Goal: Task Accomplishment & Management: Manage account settings

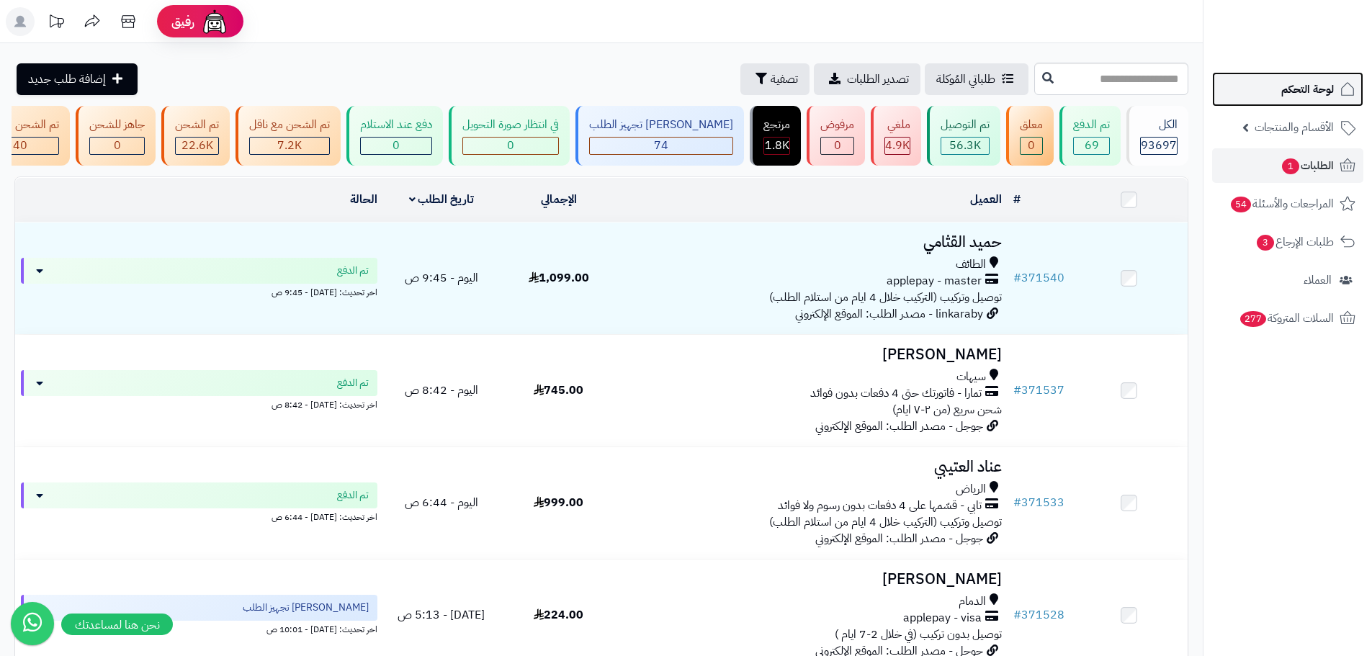
click at [1333, 92] on span "لوحة التحكم" at bounding box center [1307, 89] width 53 height 20
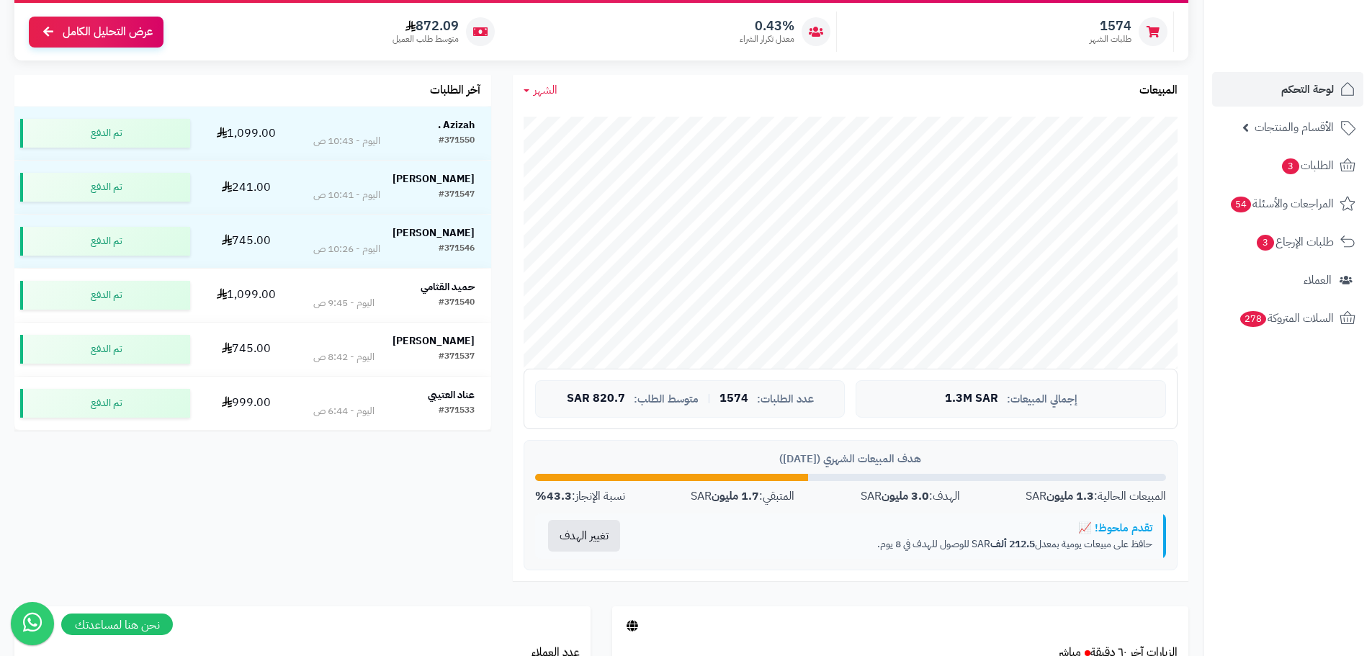
scroll to position [216, 0]
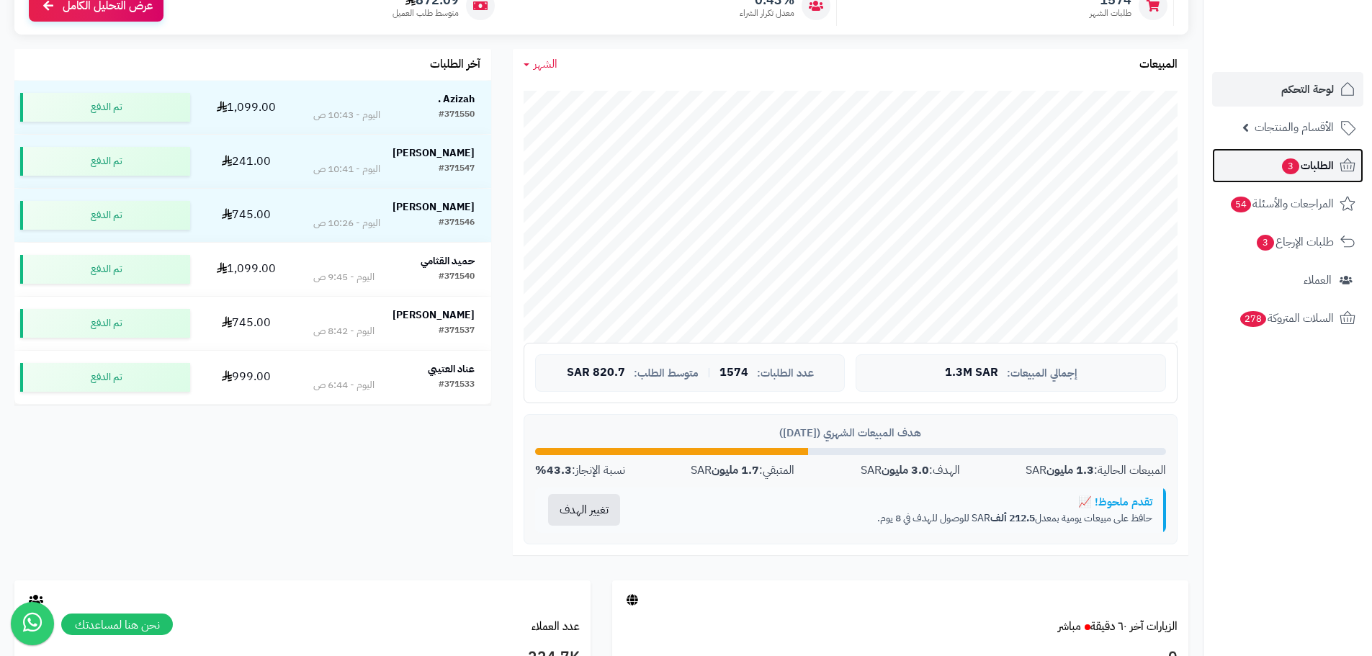
click at [1349, 174] on icon at bounding box center [1347, 165] width 17 height 17
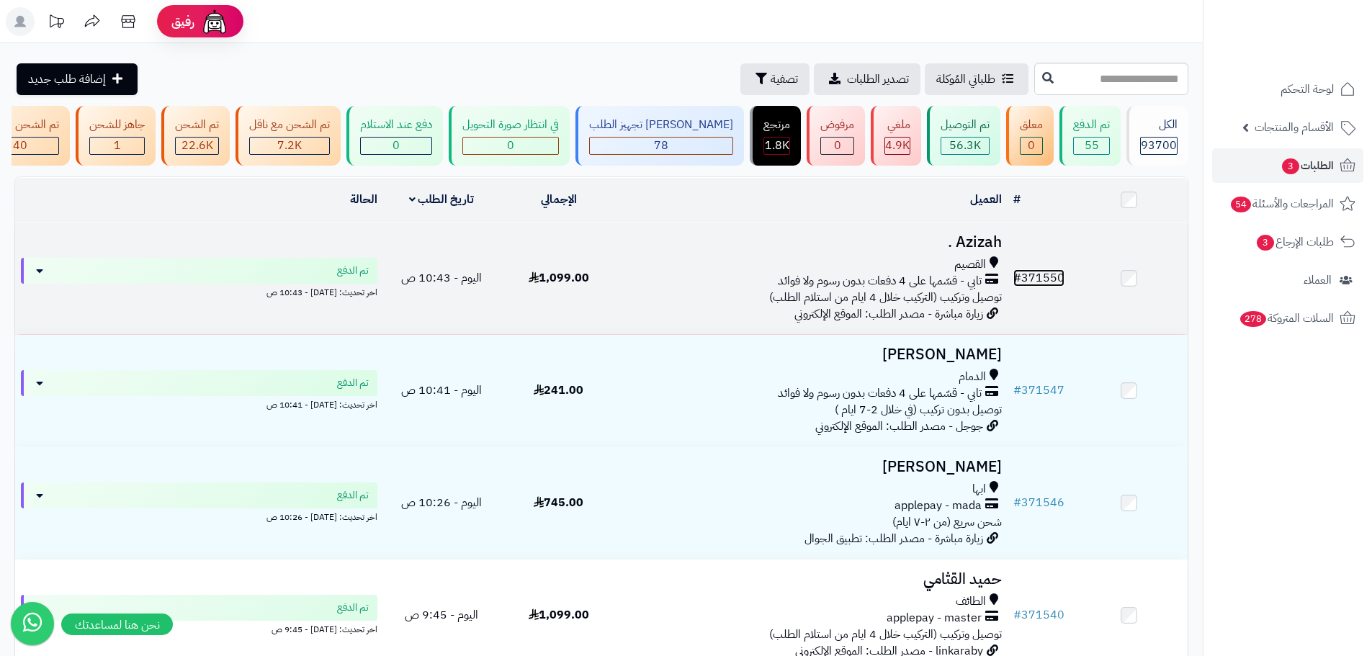
click at [1034, 286] on link "# 371550" at bounding box center [1038, 277] width 51 height 17
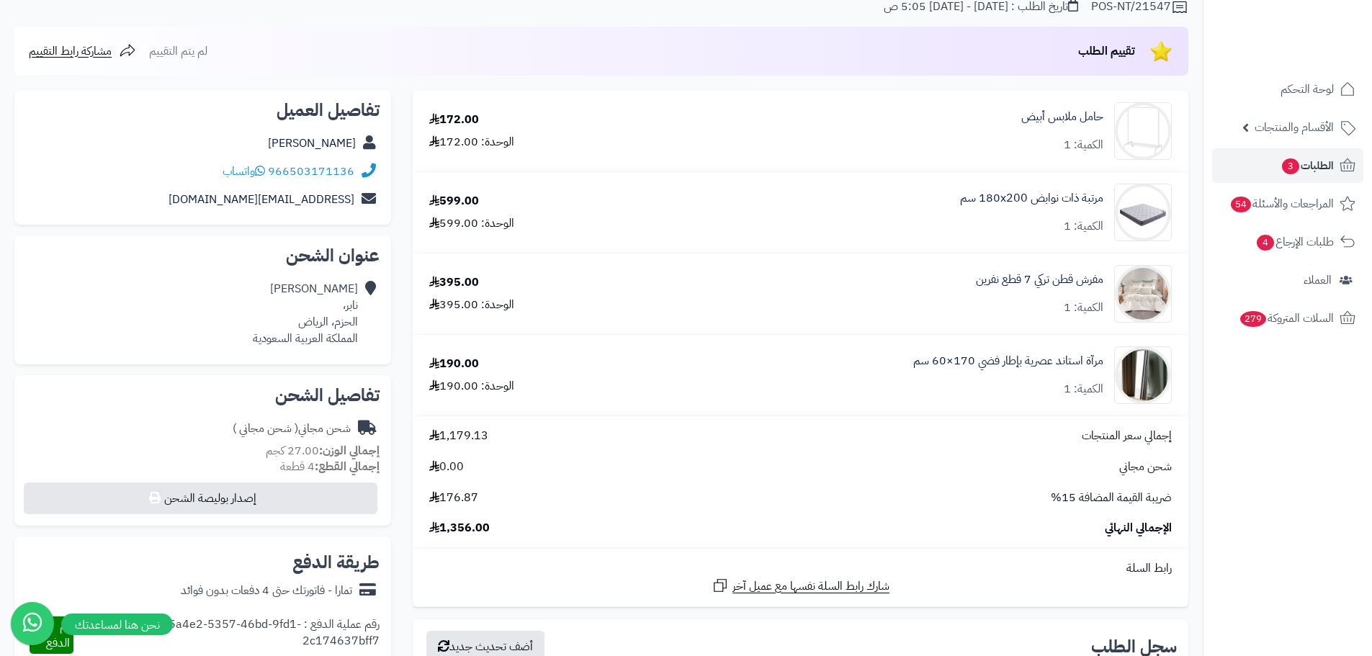
scroll to position [144, 0]
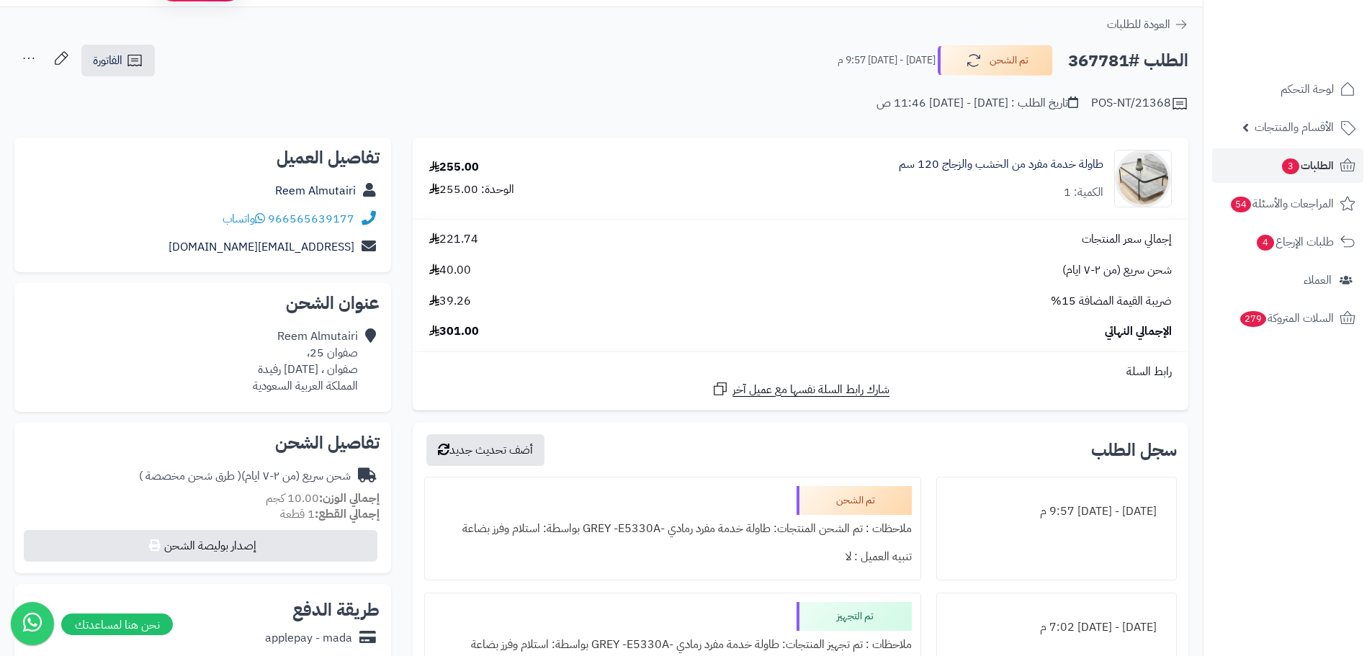
scroll to position [72, 0]
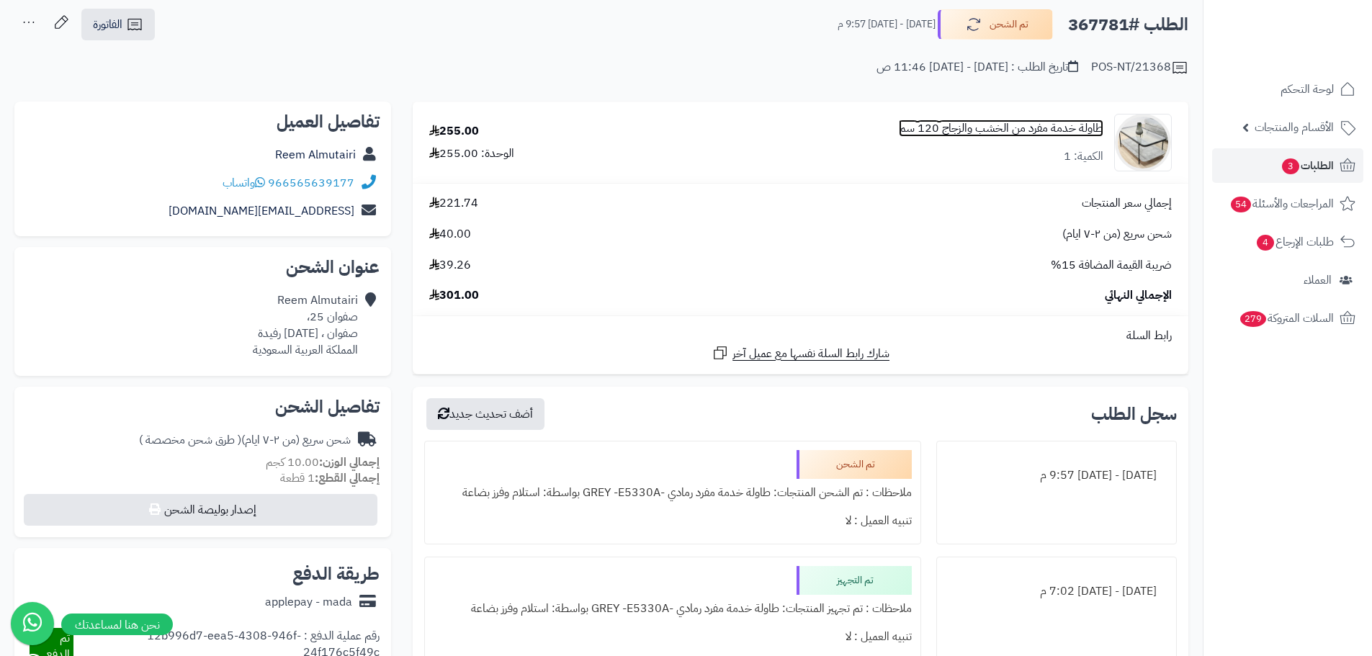
click at [932, 127] on link "طاولة خدمة مفرد من الخشب والزجاج 120 سم" at bounding box center [1001, 128] width 205 height 17
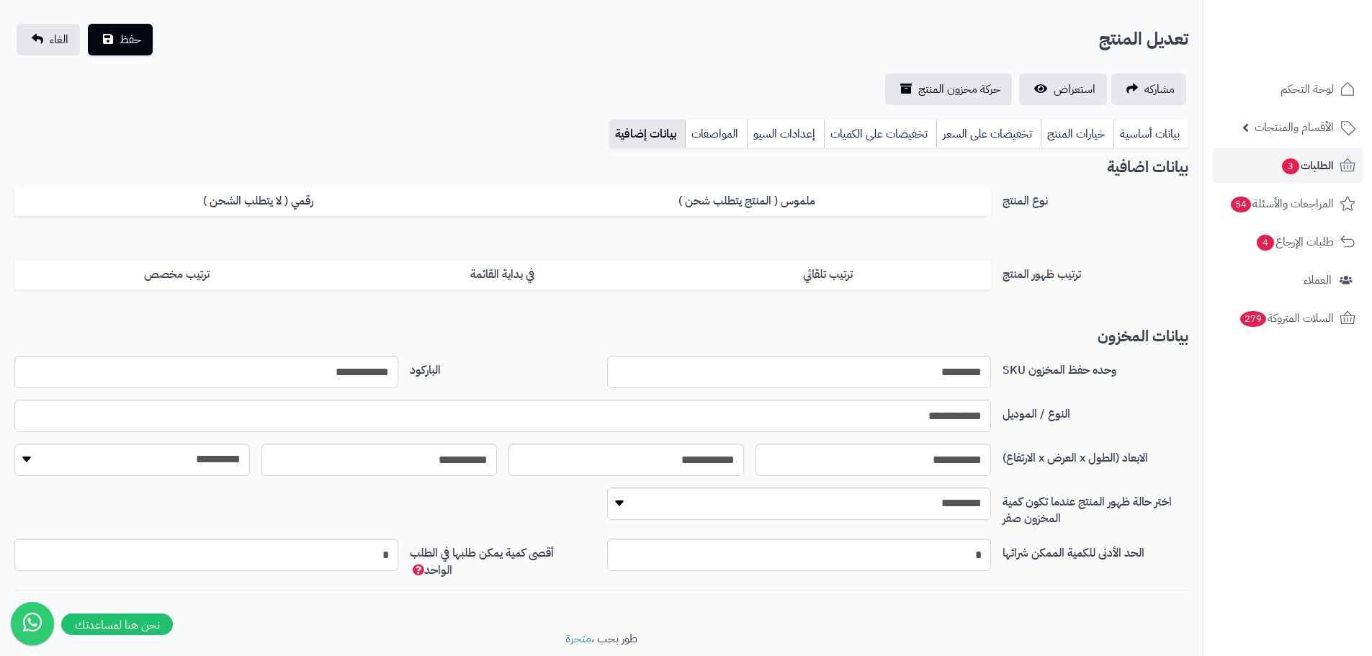
scroll to position [129, 0]
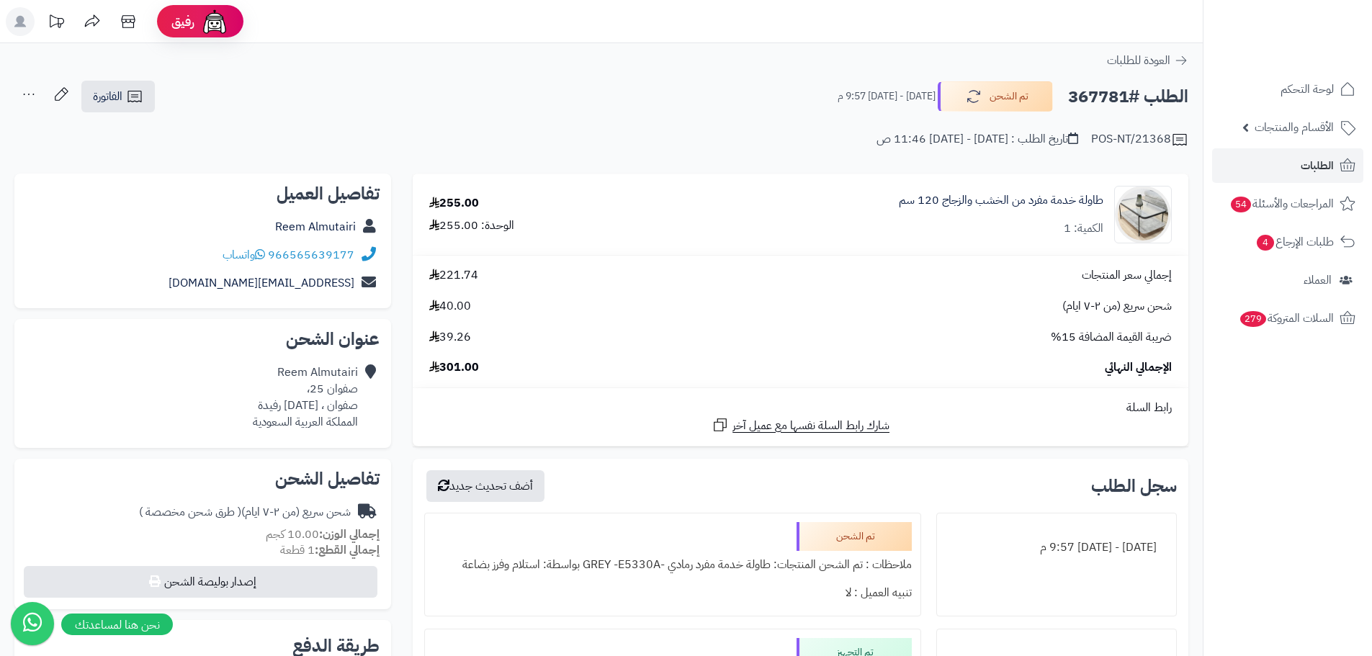
scroll to position [72, 0]
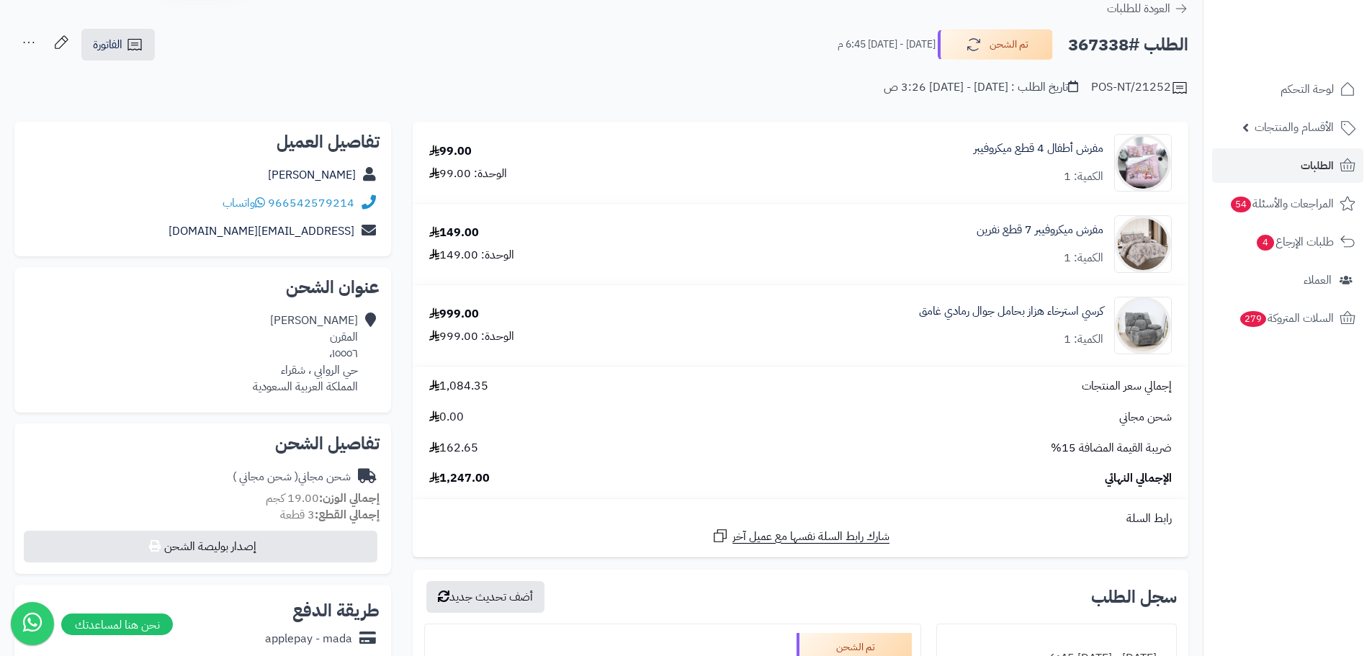
scroll to position [144, 0]
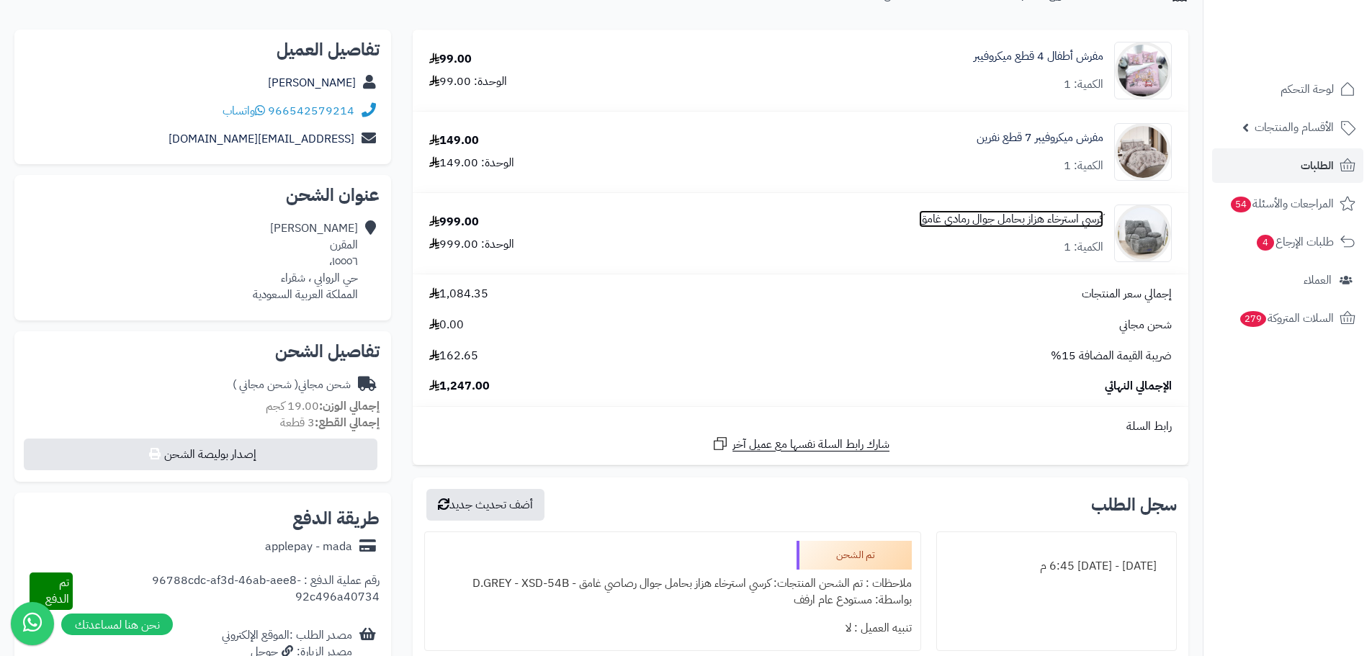
click at [987, 221] on link "كرسي استرخاء هزاز بحامل جوال رمادي غامق" at bounding box center [1011, 219] width 184 height 17
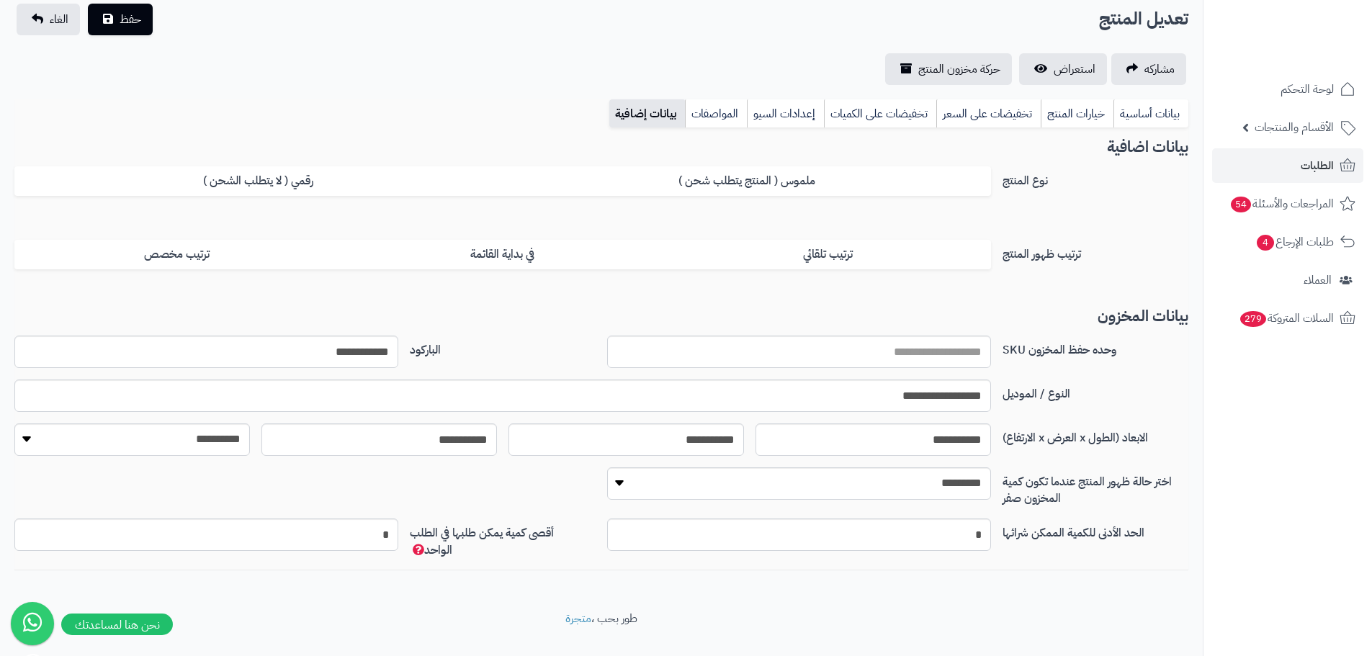
scroll to position [129, 0]
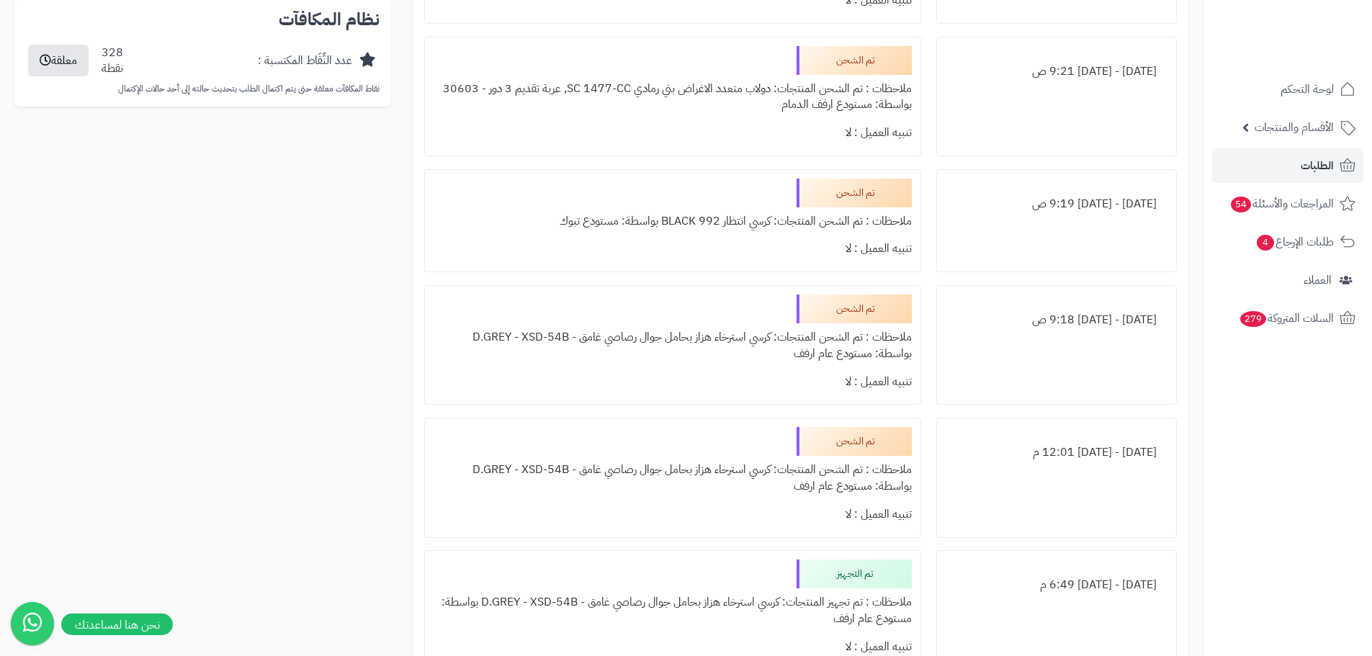
scroll to position [864, 0]
